Goal: Task Accomplishment & Management: Complete application form

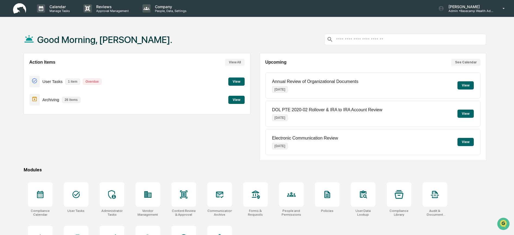
click at [236, 82] on button "View" at bounding box center [237, 82] width 16 height 8
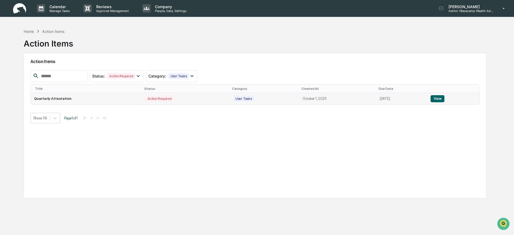
click at [437, 98] on button "View" at bounding box center [438, 98] width 14 height 7
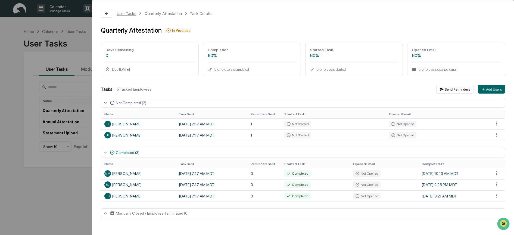
click at [132, 13] on div "User Tasks" at bounding box center [127, 13] width 20 height 5
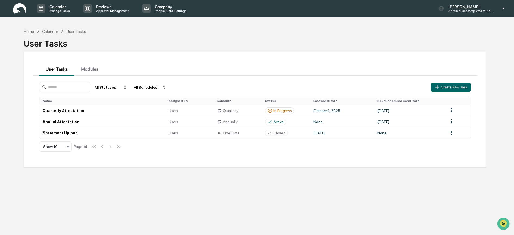
click at [47, 32] on div "Calendar" at bounding box center [50, 31] width 16 height 5
click at [47, 31] on div "Calendar" at bounding box center [50, 31] width 16 height 5
click at [45, 31] on div "Calendar" at bounding box center [50, 31] width 16 height 5
click at [60, 8] on p "Calendar" at bounding box center [58, 6] width 27 height 5
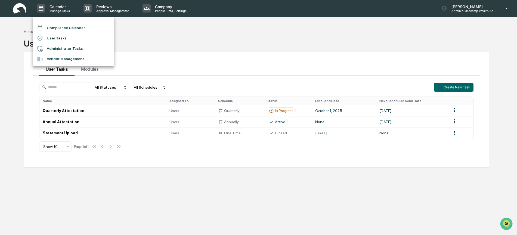
click at [60, 28] on li "Compliance Calendar" at bounding box center [74, 28] width 82 height 10
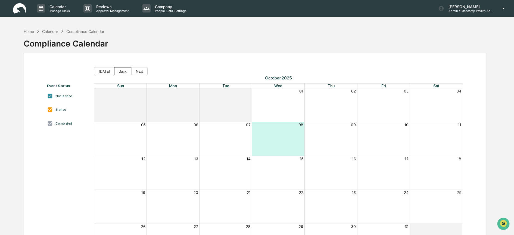
click at [123, 71] on button "Back" at bounding box center [122, 71] width 17 height 8
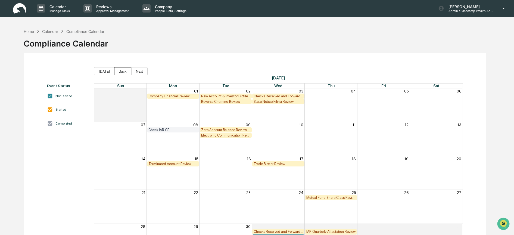
click at [122, 71] on button "Back" at bounding box center [122, 71] width 17 height 8
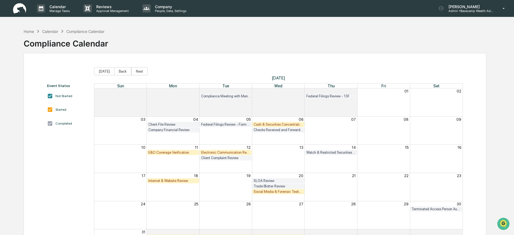
click at [122, 71] on button "Back" at bounding box center [122, 71] width 17 height 8
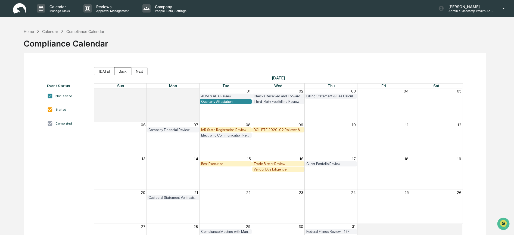
click at [122, 71] on button "Back" at bounding box center [122, 71] width 17 height 8
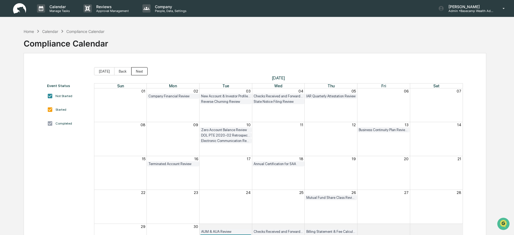
click at [137, 70] on button "Next" at bounding box center [139, 71] width 16 height 8
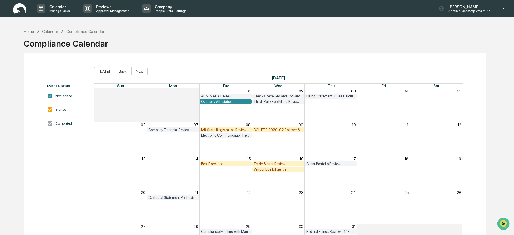
click at [217, 130] on div "IAR State Registration Review" at bounding box center [226, 130] width 50 height 4
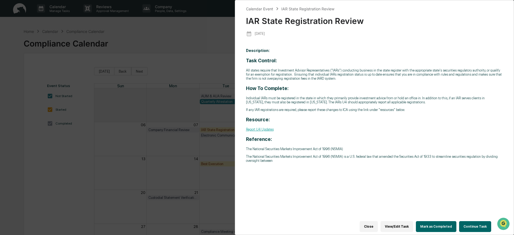
click at [437, 221] on button "Mark as Completed" at bounding box center [436, 226] width 41 height 11
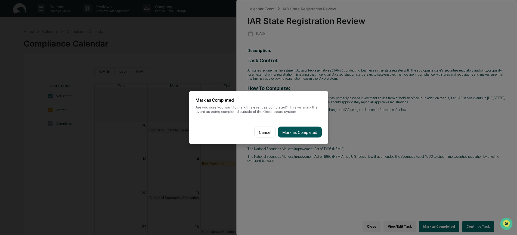
click at [301, 128] on button "Mark as Completed" at bounding box center [300, 132] width 44 height 11
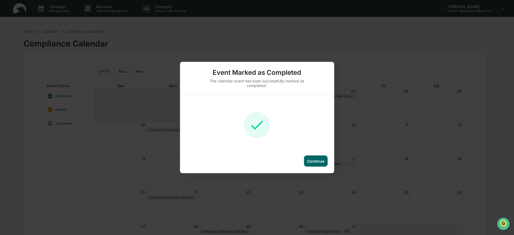
click at [322, 162] on div "Continue" at bounding box center [315, 161] width 17 height 5
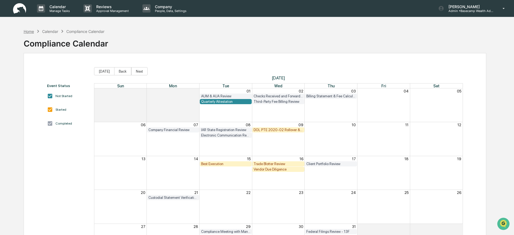
click at [28, 29] on div "Home" at bounding box center [29, 31] width 10 height 5
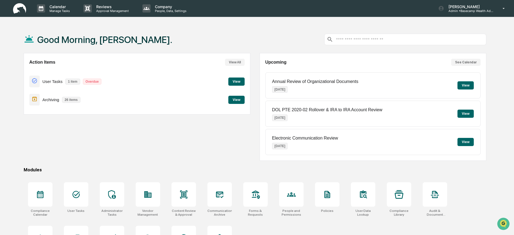
scroll to position [34, 0]
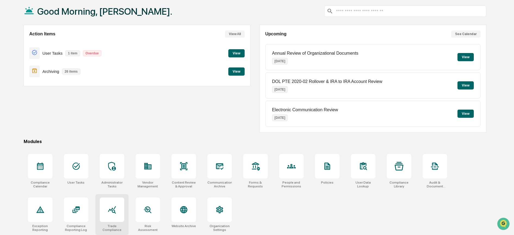
click at [110, 206] on icon at bounding box center [112, 210] width 8 height 8
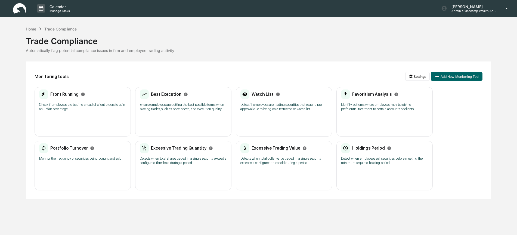
click at [54, 106] on p "Check if employees are trading ahead of client orders to gain an unfair advanta…" at bounding box center [82, 107] width 87 height 9
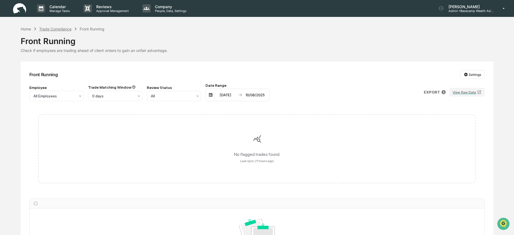
click at [55, 29] on div "Trade Compliance" at bounding box center [55, 29] width 32 height 5
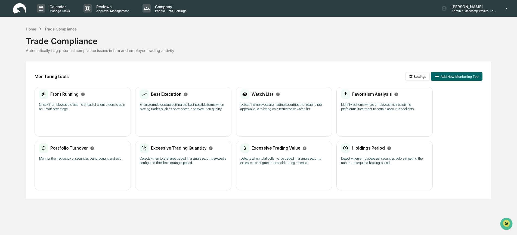
click at [170, 110] on p "Ensure employees are getting the best possible terms when placing trades, such …" at bounding box center [183, 107] width 87 height 9
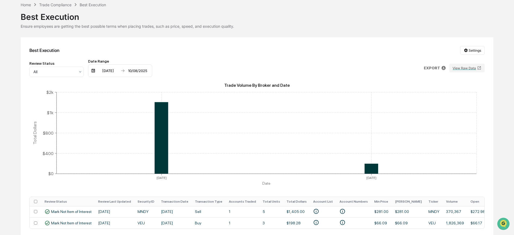
scroll to position [15, 0]
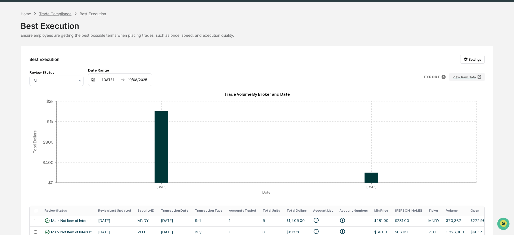
click at [51, 13] on div "Trade Compliance" at bounding box center [55, 13] width 32 height 5
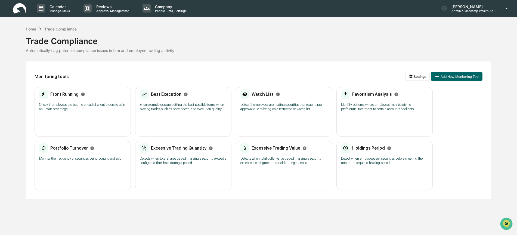
click at [260, 101] on div "Watch List Detect if employees are trading securities that require pre-approval…" at bounding box center [283, 101] width 87 height 25
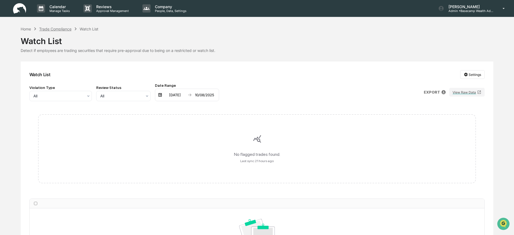
click at [55, 27] on div "Trade Compliance" at bounding box center [55, 29] width 32 height 5
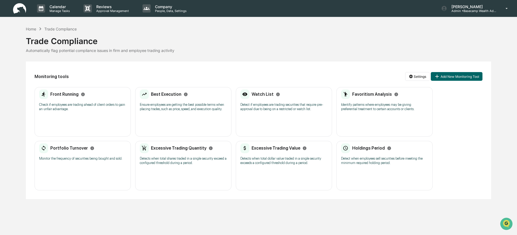
click at [20, 11] on img at bounding box center [19, 8] width 13 height 11
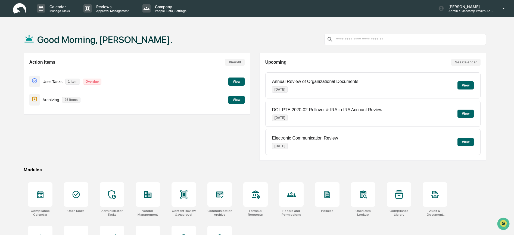
click at [234, 99] on button "View" at bounding box center [237, 100] width 16 height 8
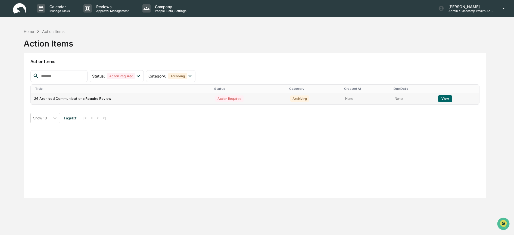
click at [440, 99] on button "View" at bounding box center [446, 98] width 14 height 7
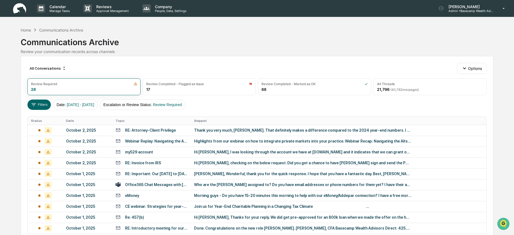
click at [215, 132] on div "Thank you very much, [PERSON_NAME]. That definitely makes a difference compared…" at bounding box center [303, 130] width 218 height 4
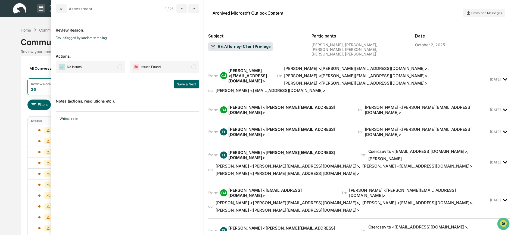
click at [83, 68] on span "No Issues" at bounding box center [91, 67] width 70 height 13
click at [187, 83] on button "Save & Next" at bounding box center [187, 84] width 26 height 9
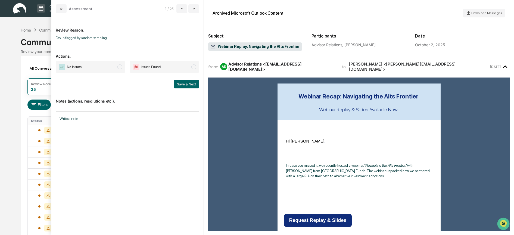
click at [101, 65] on span "No Issues" at bounding box center [91, 67] width 70 height 13
click at [180, 85] on button "Save & Next" at bounding box center [187, 84] width 26 height 9
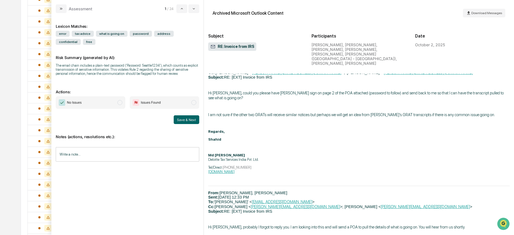
scroll to position [428, 0]
